Goal: Transaction & Acquisition: Purchase product/service

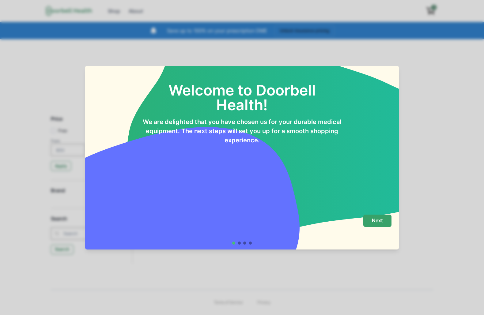
click at [376, 222] on p "Next" at bounding box center [377, 221] width 11 height 6
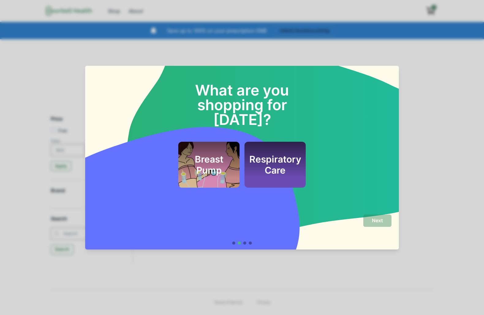
click at [273, 174] on div "What are you shopping for today? Breast Pump Respiratory Care" at bounding box center [242, 138] width 314 height 144
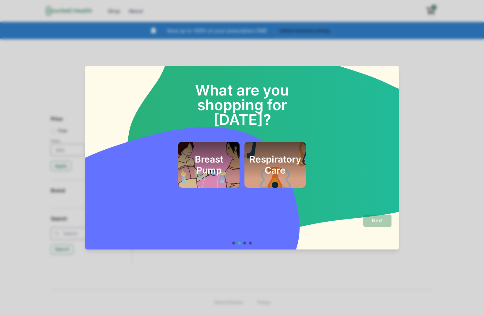
click at [277, 169] on div "Respiratory Care" at bounding box center [275, 165] width 61 height 46
click at [381, 228] on div "Next" at bounding box center [242, 227] width 299 height 25
click at [376, 221] on p "Next" at bounding box center [377, 221] width 11 height 6
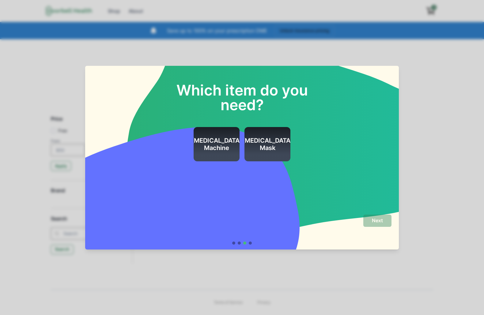
click at [279, 155] on div "[MEDICAL_DATA] Mask" at bounding box center [267, 144] width 51 height 35
click at [378, 222] on p "Next" at bounding box center [377, 221] width 11 height 6
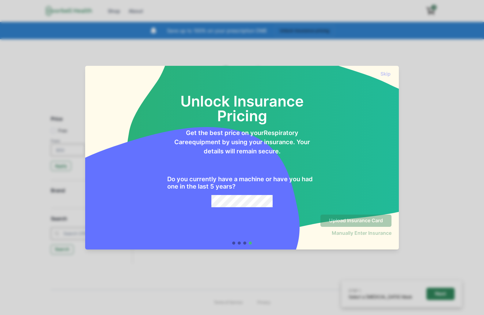
click at [268, 195] on div "Do you currently have a machine or have you had one in the last 5 years?" at bounding box center [242, 181] width 150 height 51
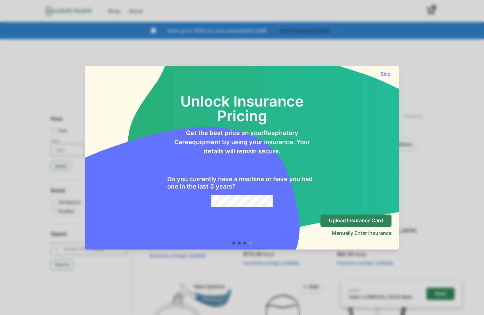
click at [387, 73] on button "Skip" at bounding box center [385, 74] width 12 height 6
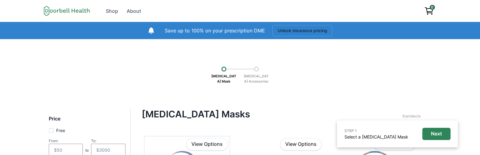
scroll to position [110, 0]
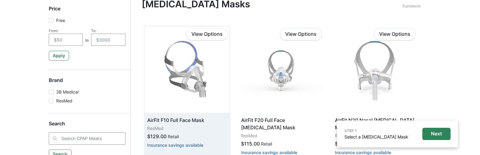
click at [182, 94] on img at bounding box center [187, 70] width 85 height 86
